Goal: Transaction & Acquisition: Purchase product/service

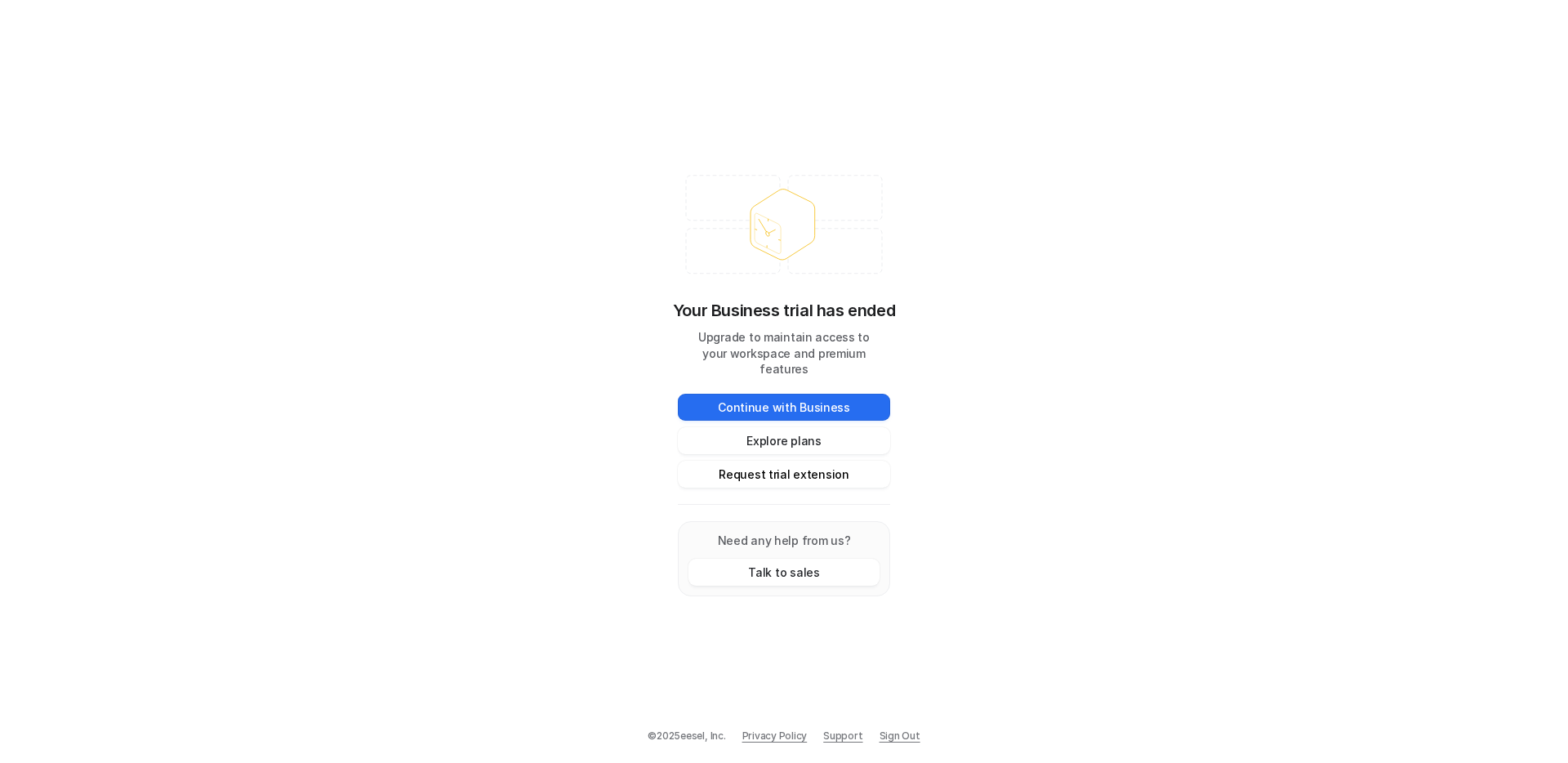
click at [808, 465] on button "Request trial extension" at bounding box center [784, 474] width 212 height 27
click at [765, 465] on button "Request trial extension" at bounding box center [784, 474] width 212 height 27
click at [807, 461] on button "Request trial extension" at bounding box center [784, 474] width 212 height 27
click at [779, 427] on button "Explore plans" at bounding box center [784, 441] width 212 height 27
click at [770, 398] on button "Continue with Business" at bounding box center [784, 407] width 212 height 27
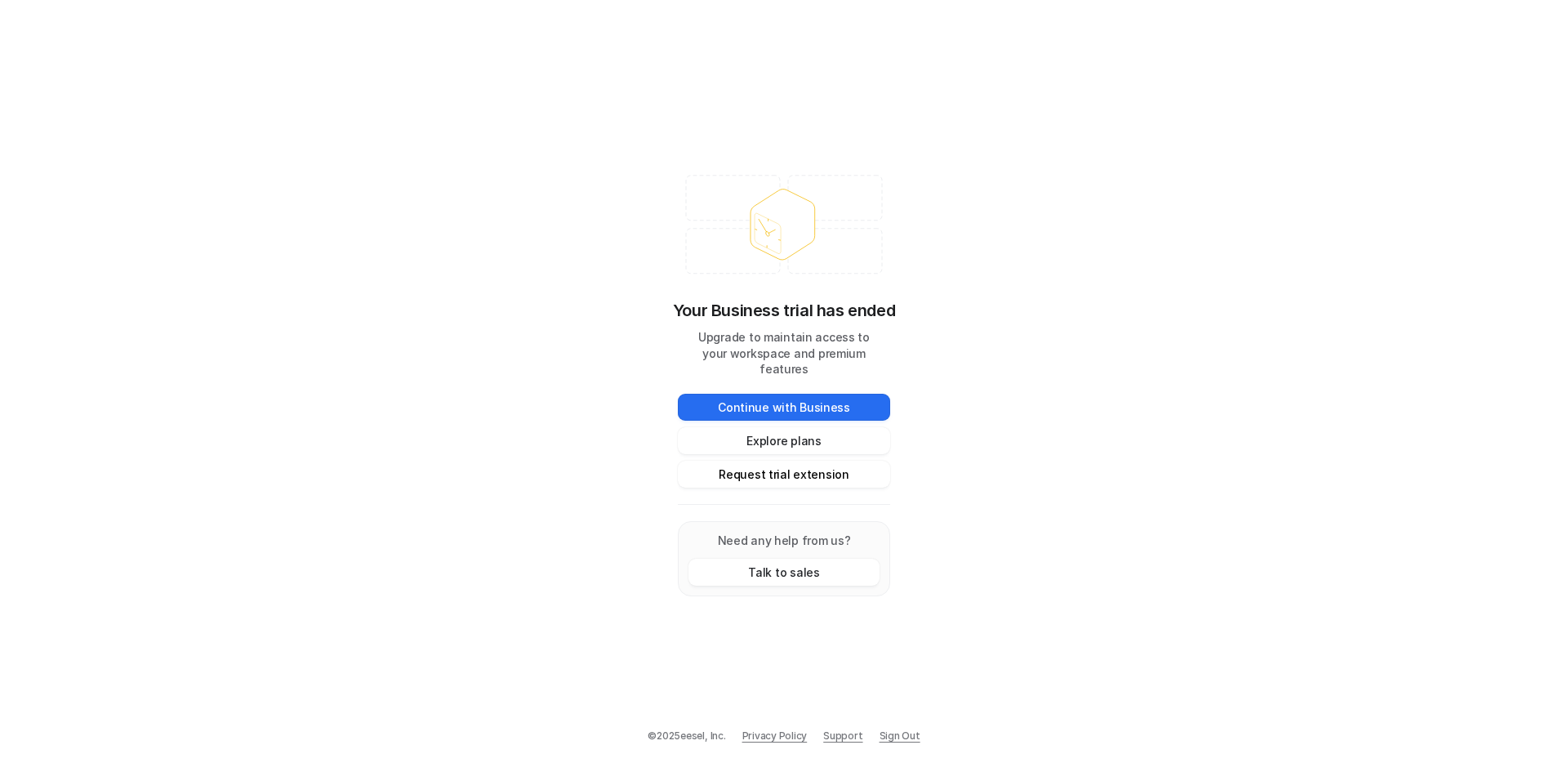
click at [756, 466] on button "Request trial extension" at bounding box center [784, 474] width 212 height 27
click at [904, 737] on link "Sign Out" at bounding box center [900, 736] width 41 height 15
click at [887, 736] on link "Sign Out" at bounding box center [900, 736] width 41 height 15
click at [792, 430] on button "Explore plans" at bounding box center [784, 441] width 212 height 27
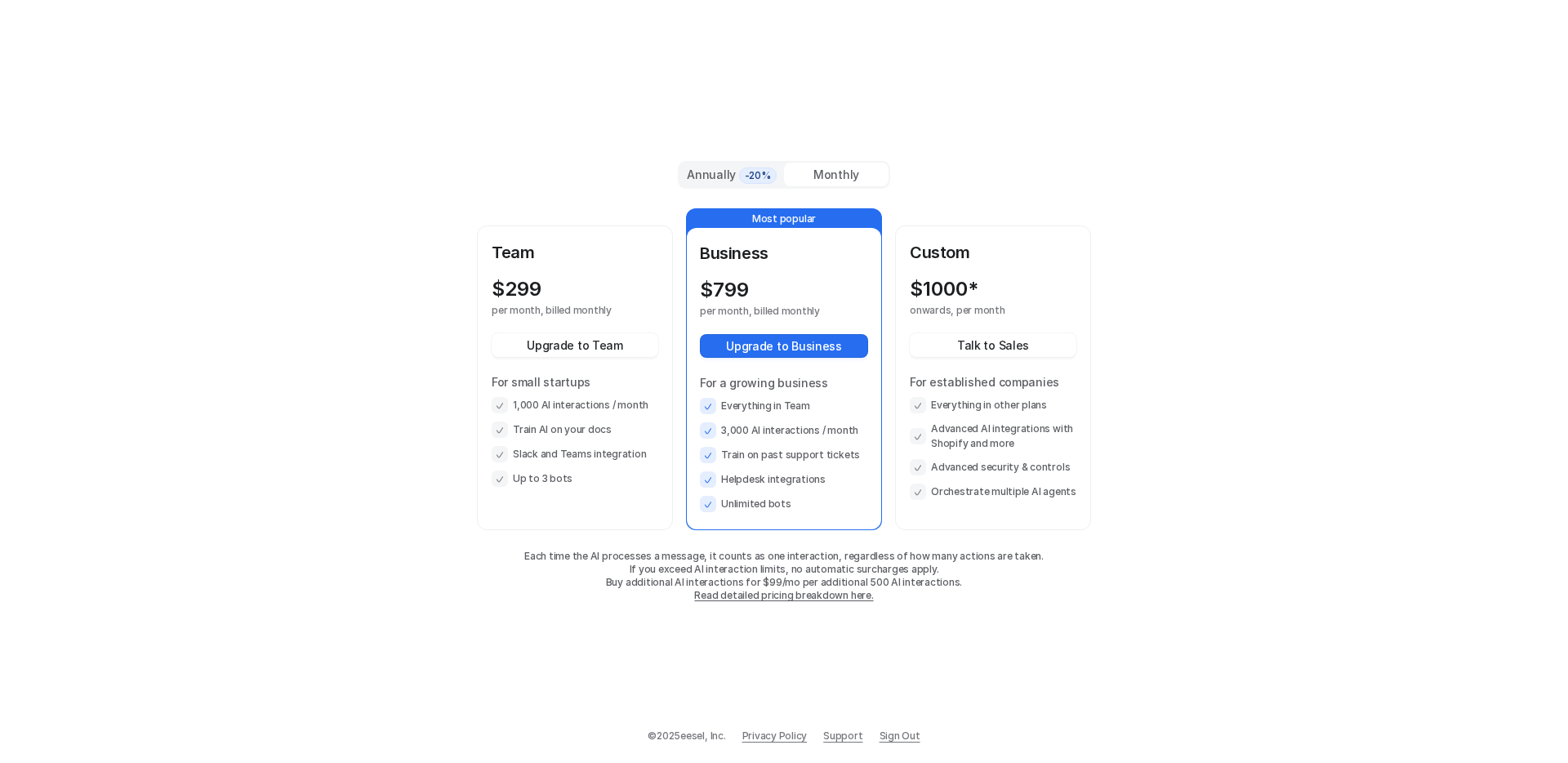
click at [824, 270] on div "Business $ 799 per month, billed monthly Upgrade to Business For a growing busi…" at bounding box center [784, 376] width 168 height 271
click at [790, 342] on button "Upgrade to Business" at bounding box center [784, 345] width 168 height 24
click at [841, 737] on span "Support" at bounding box center [842, 736] width 39 height 15
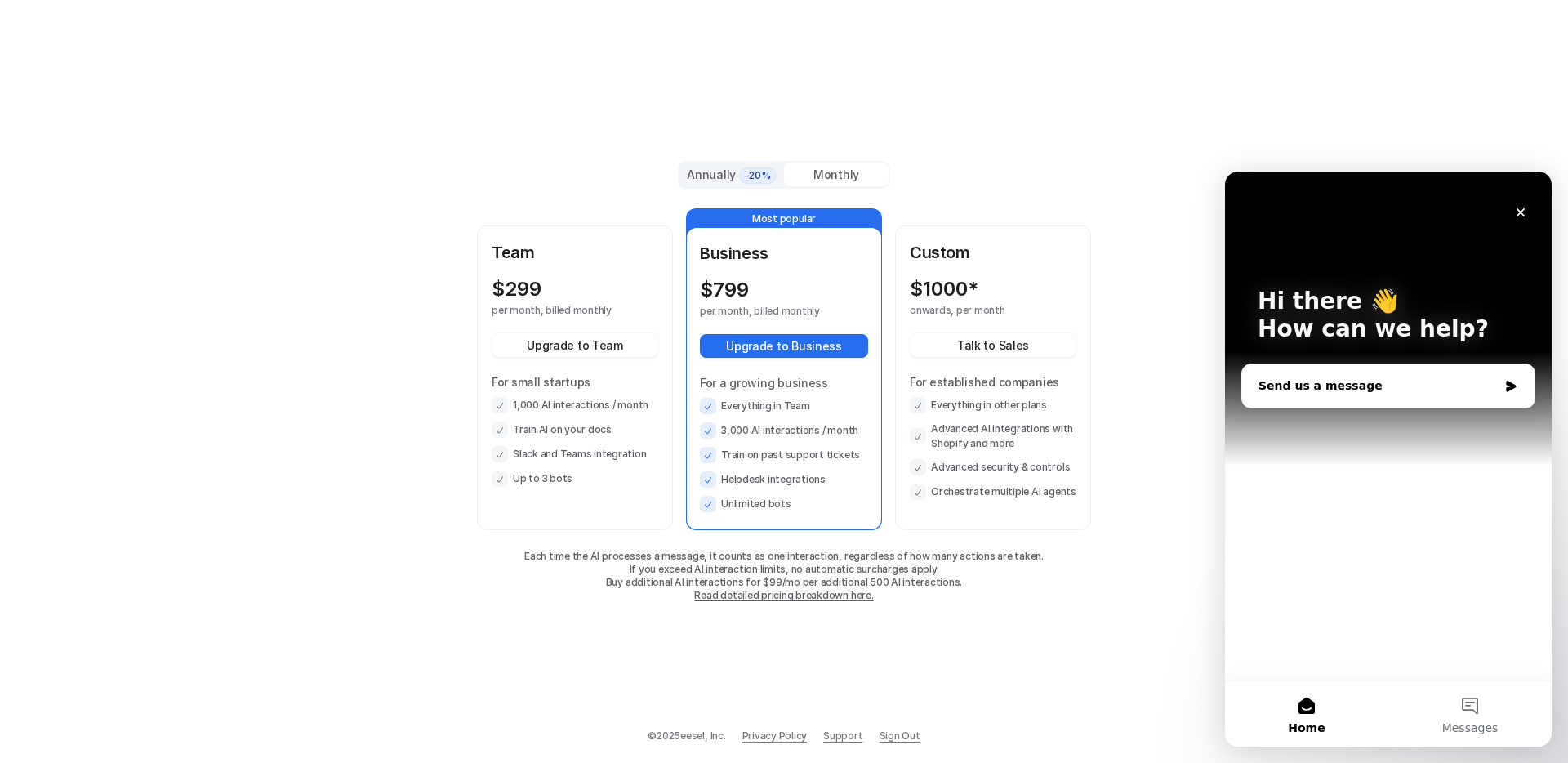
click at [1340, 389] on div "Send us a message" at bounding box center [1378, 386] width 239 height 17
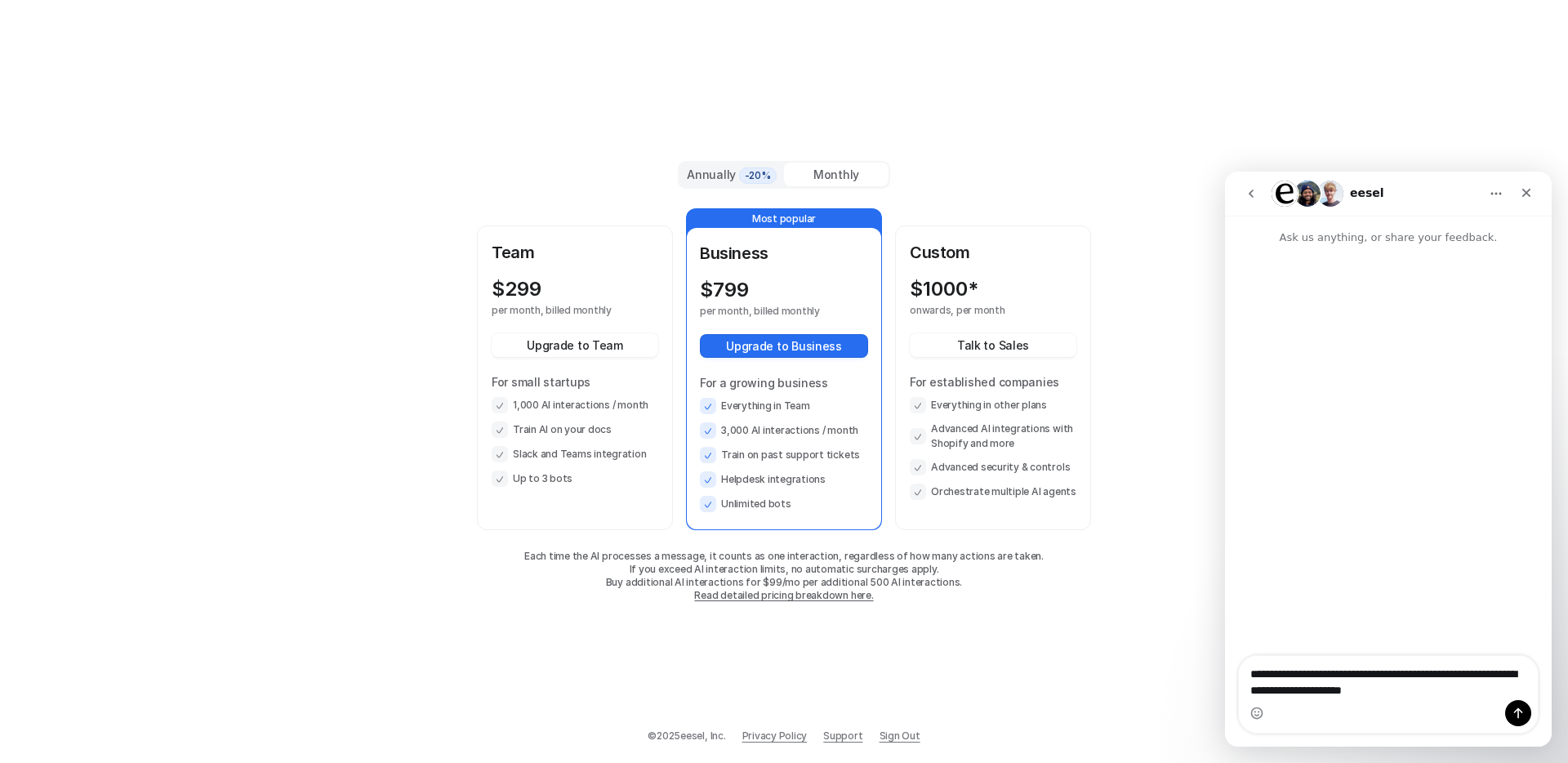
type textarea "**********"
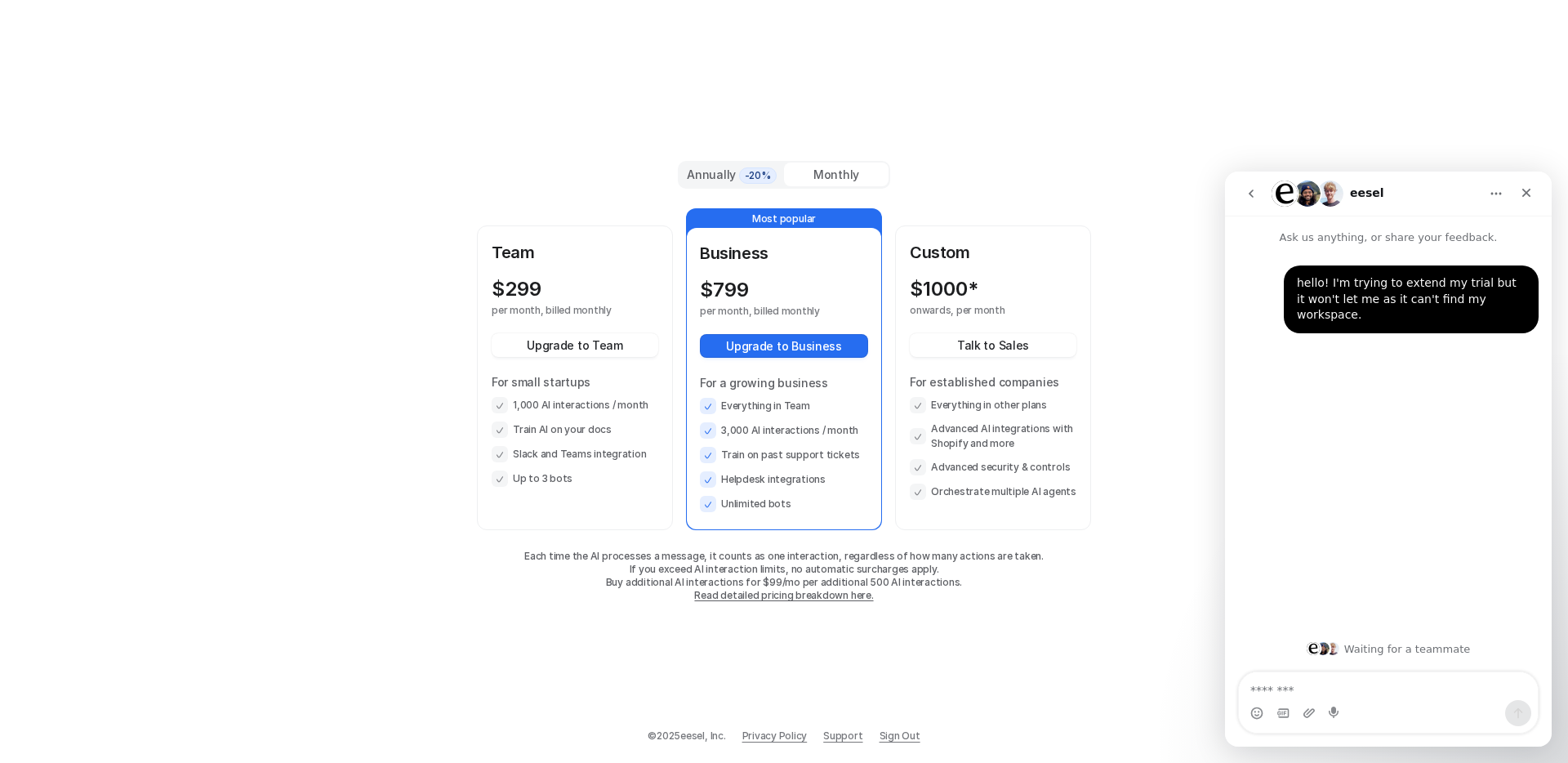
click at [721, 173] on div "Annually -20%" at bounding box center [731, 175] width 91 height 18
click at [827, 176] on div "Monthly" at bounding box center [837, 174] width 104 height 24
click at [741, 180] on span "-20%" at bounding box center [757, 176] width 37 height 17
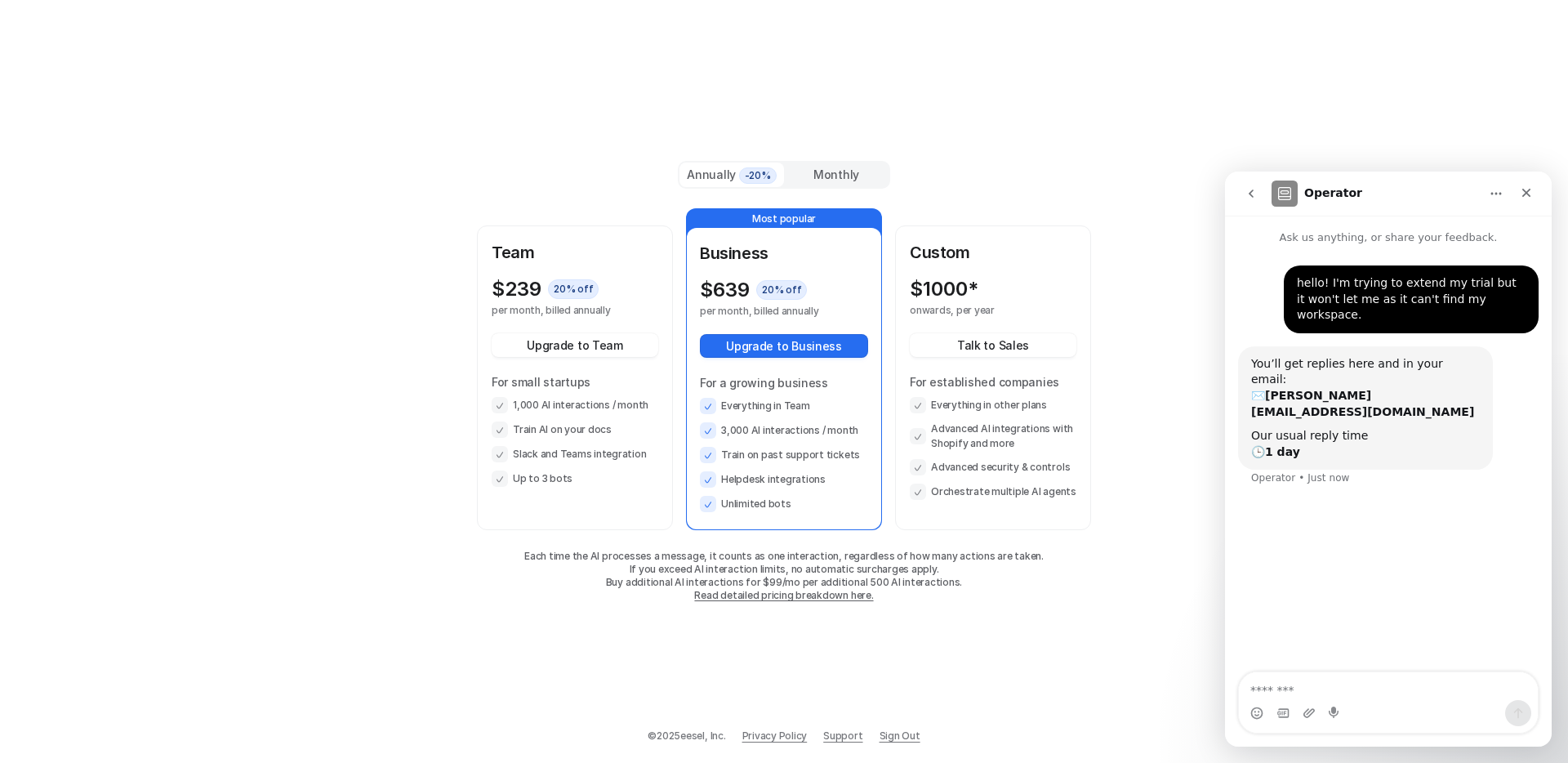
click at [841, 171] on div "Monthly" at bounding box center [837, 174] width 104 height 24
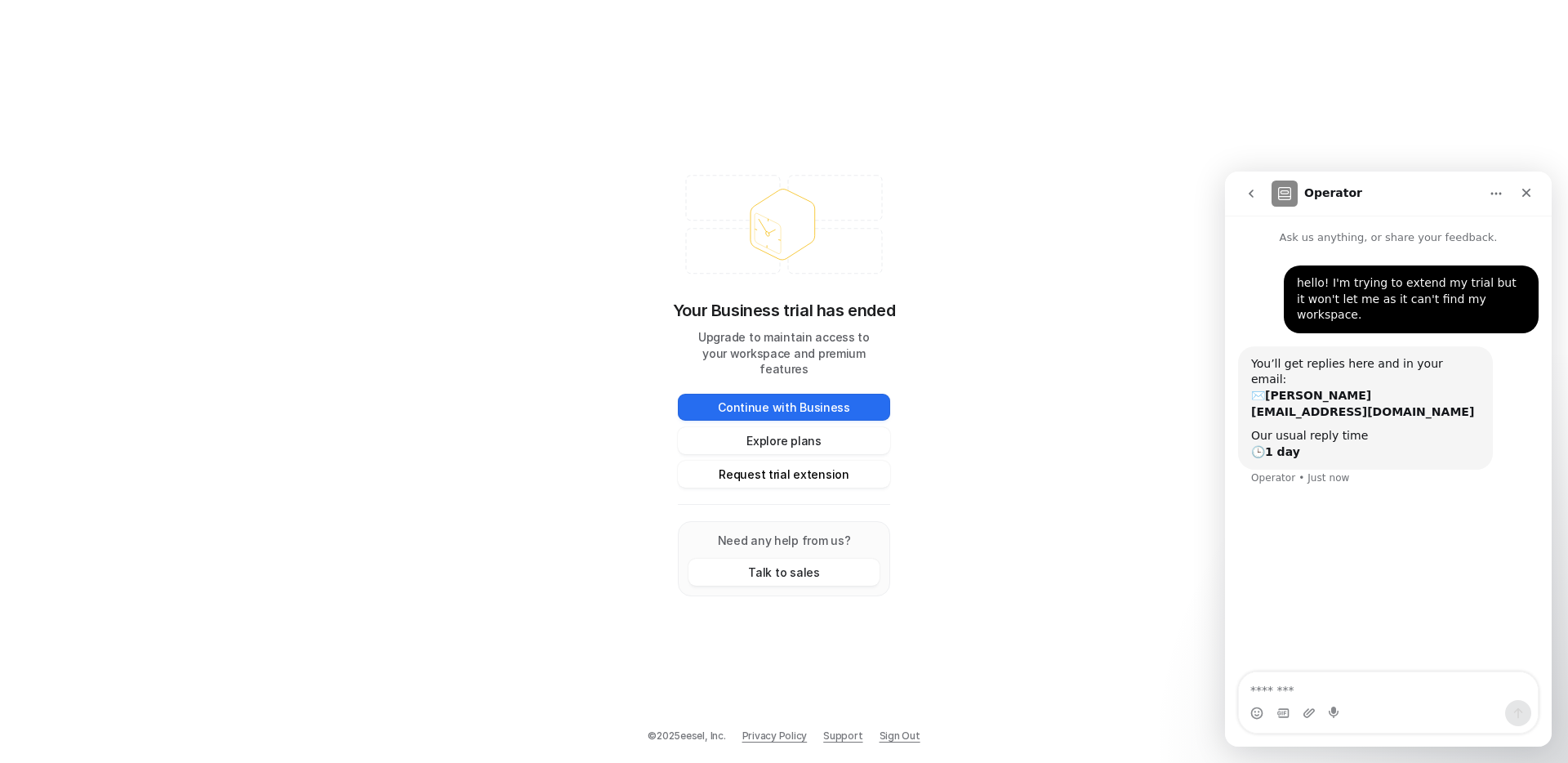
click at [796, 465] on button "Request trial extension" at bounding box center [784, 474] width 212 height 27
click at [1300, 687] on textarea "Message…" at bounding box center [1388, 687] width 299 height 28
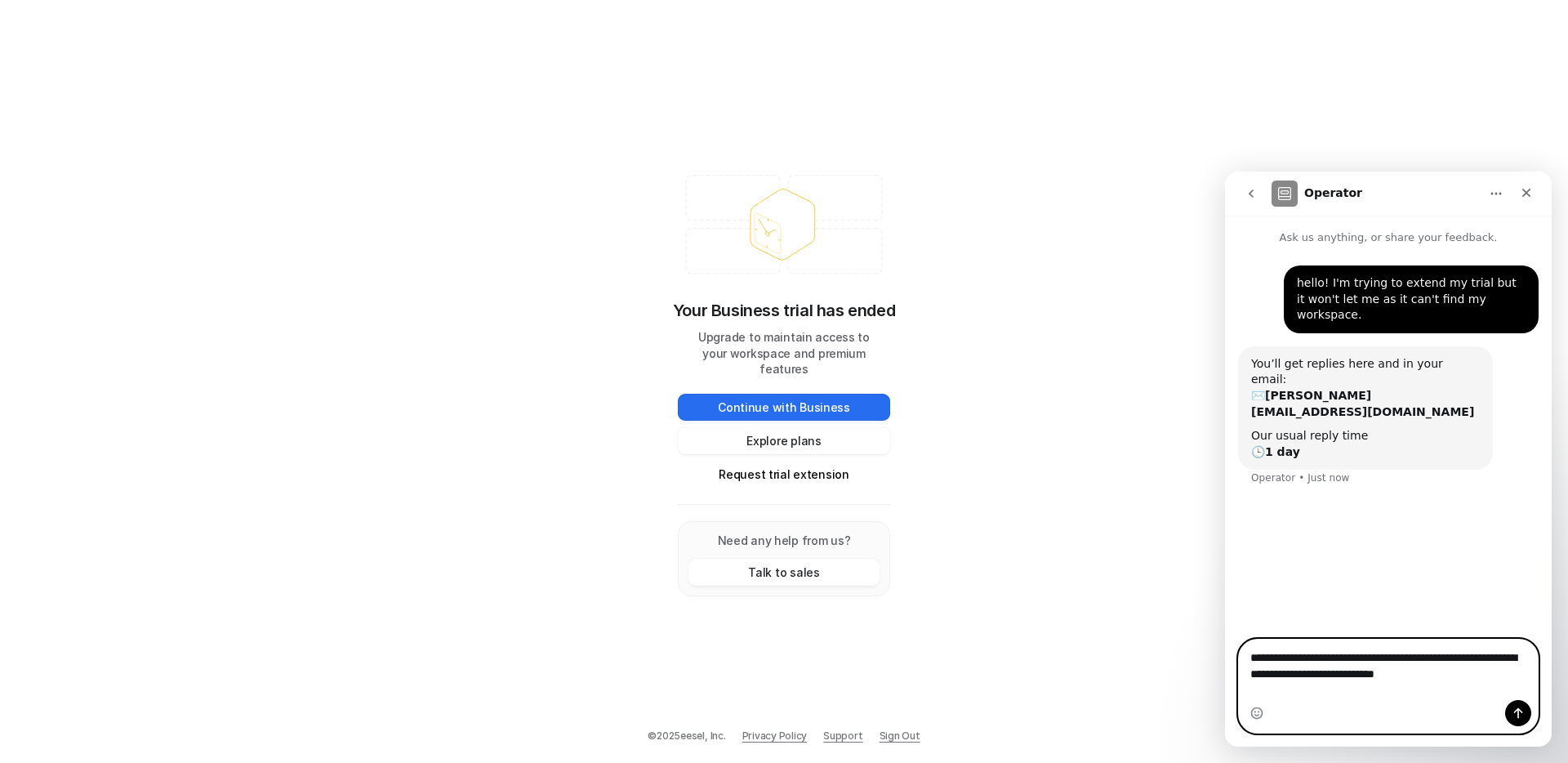
type textarea "**********"
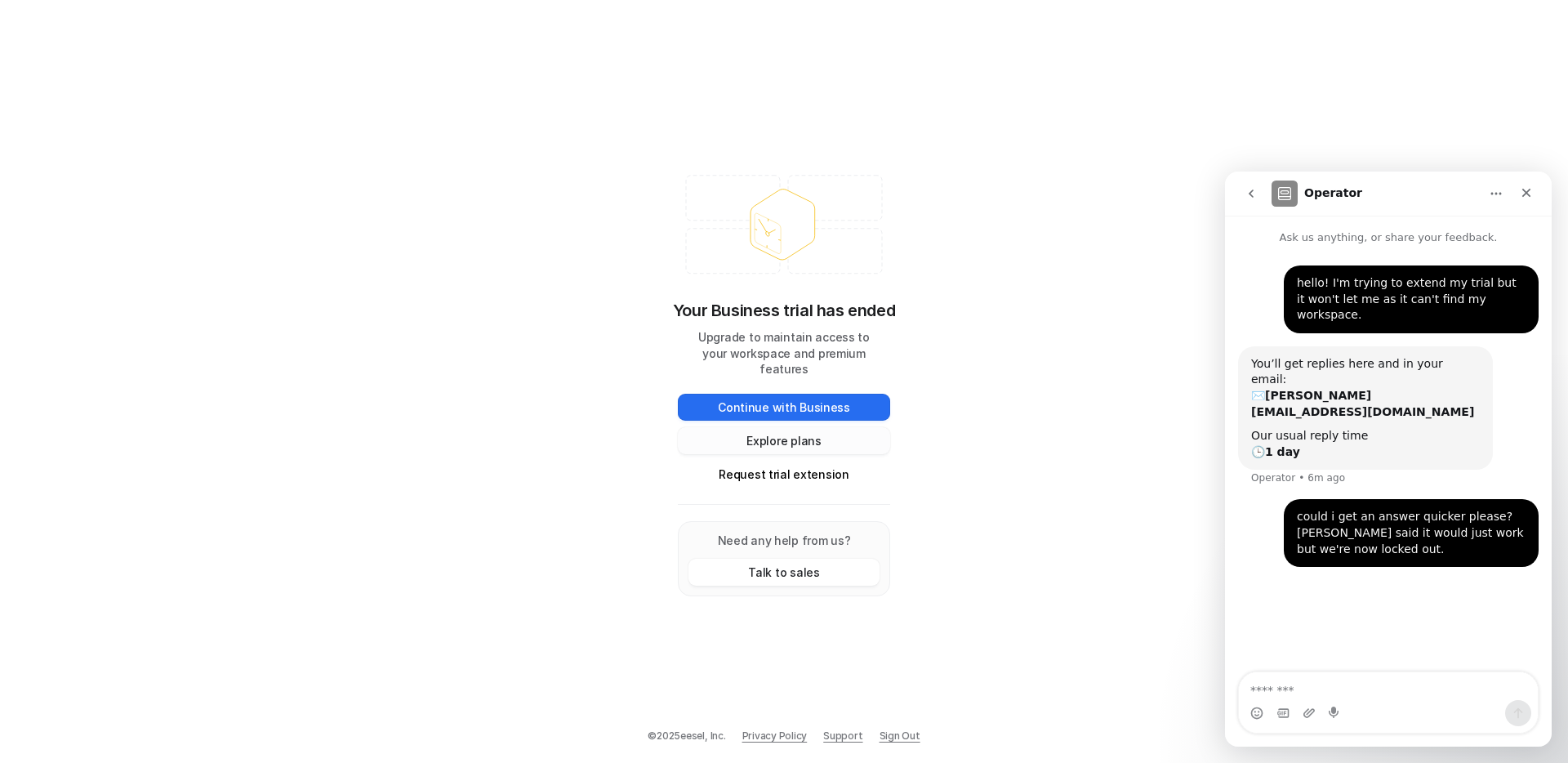
click at [843, 436] on button "Explore plans" at bounding box center [784, 441] width 212 height 27
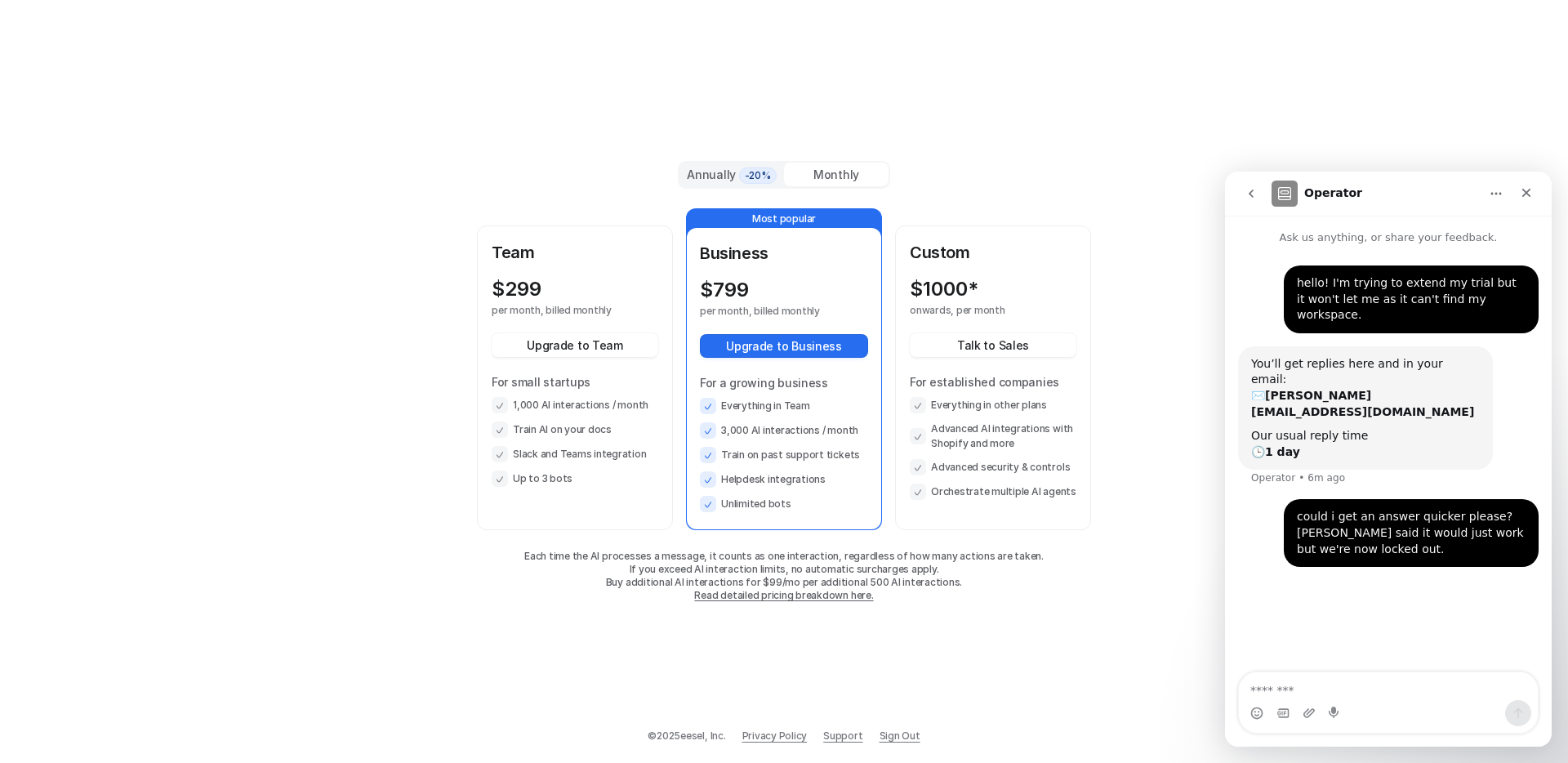
click at [820, 594] on link "Read detailed pricing breakdown here." at bounding box center [784, 595] width 179 height 12
click at [1528, 195] on icon "Close" at bounding box center [1527, 193] width 9 height 9
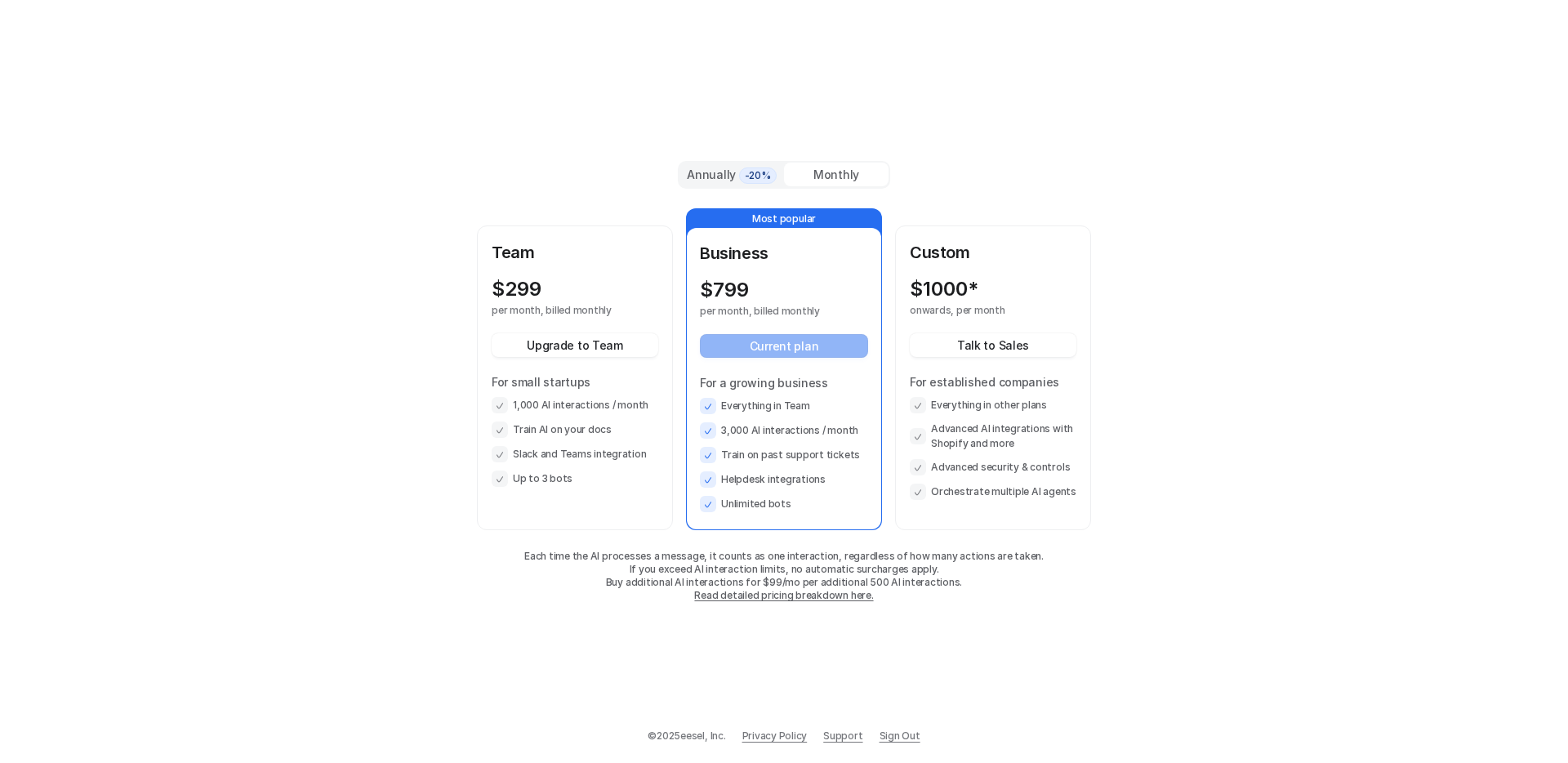
click at [906, 739] on link "Sign Out" at bounding box center [900, 736] width 41 height 15
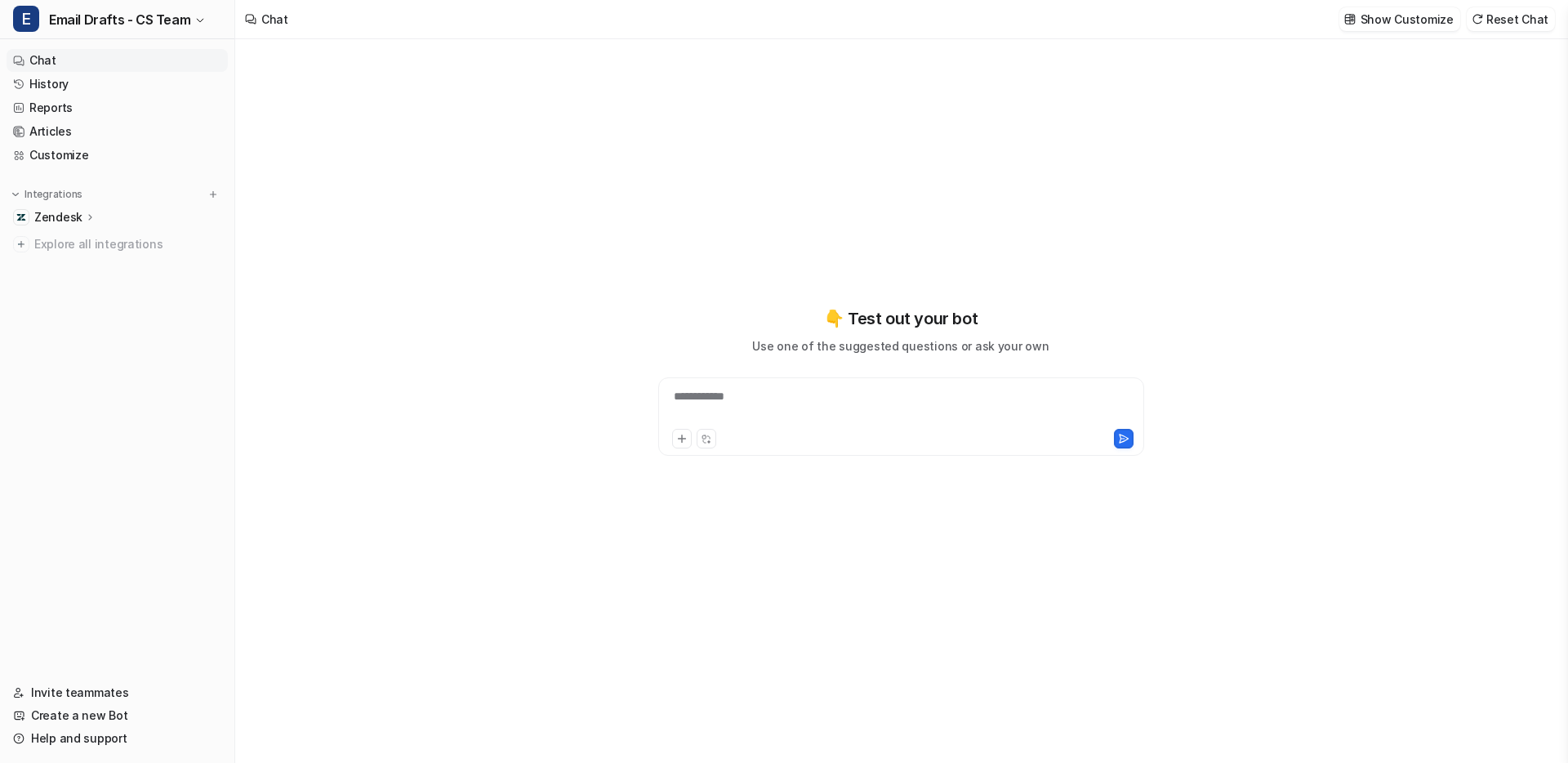
type textarea "**********"
click at [66, 83] on link "History" at bounding box center [117, 85] width 221 height 23
